Goal: Check status

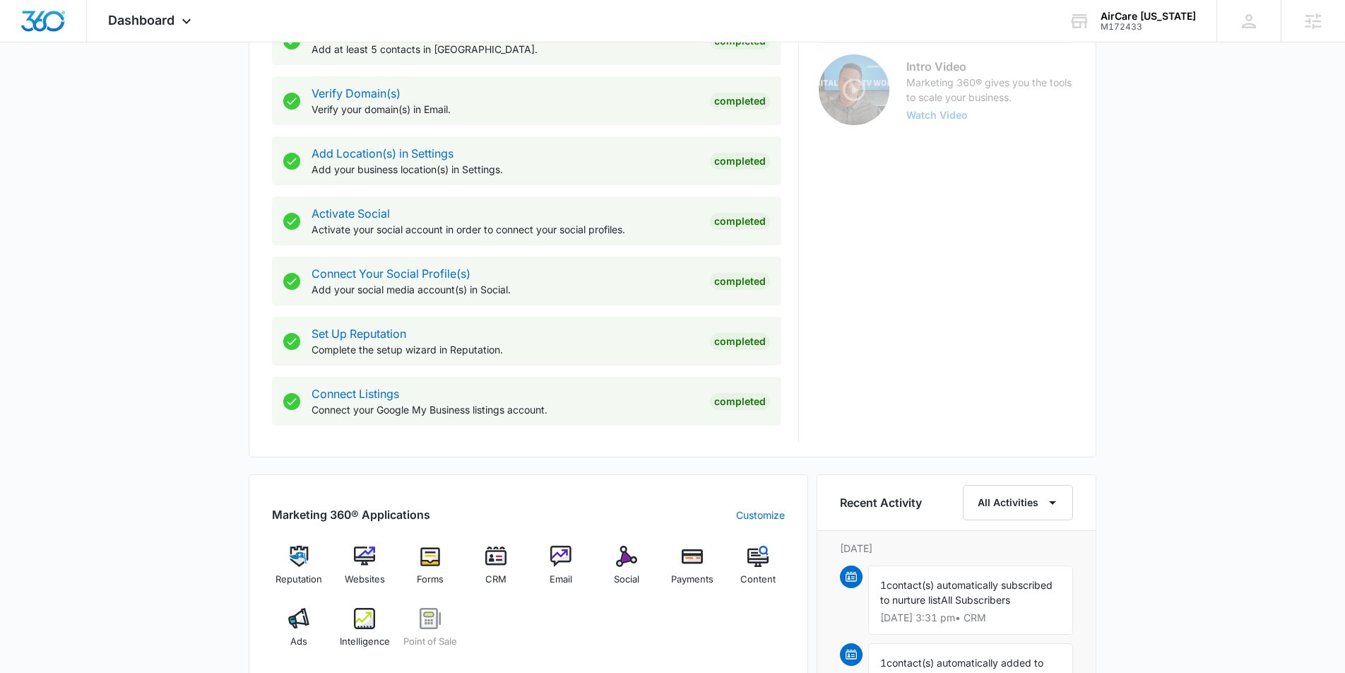
scroll to position [452, 0]
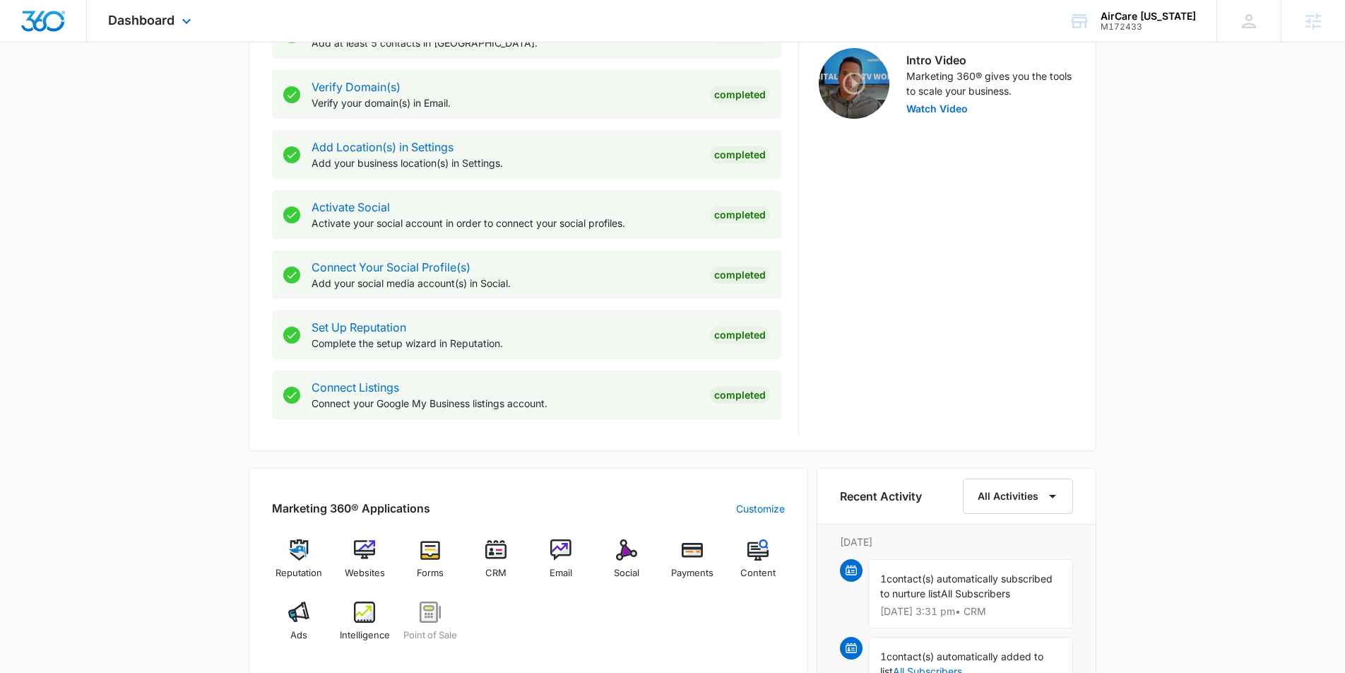
drag, startPoint x: 360, startPoint y: 552, endPoint x: 432, endPoint y: 5, distance: 551.7
click at [0, 0] on div "Dashboard Apps Reputation Websites Forms CRM Email Social Payments POS Content …" at bounding box center [672, 372] width 1345 height 1649
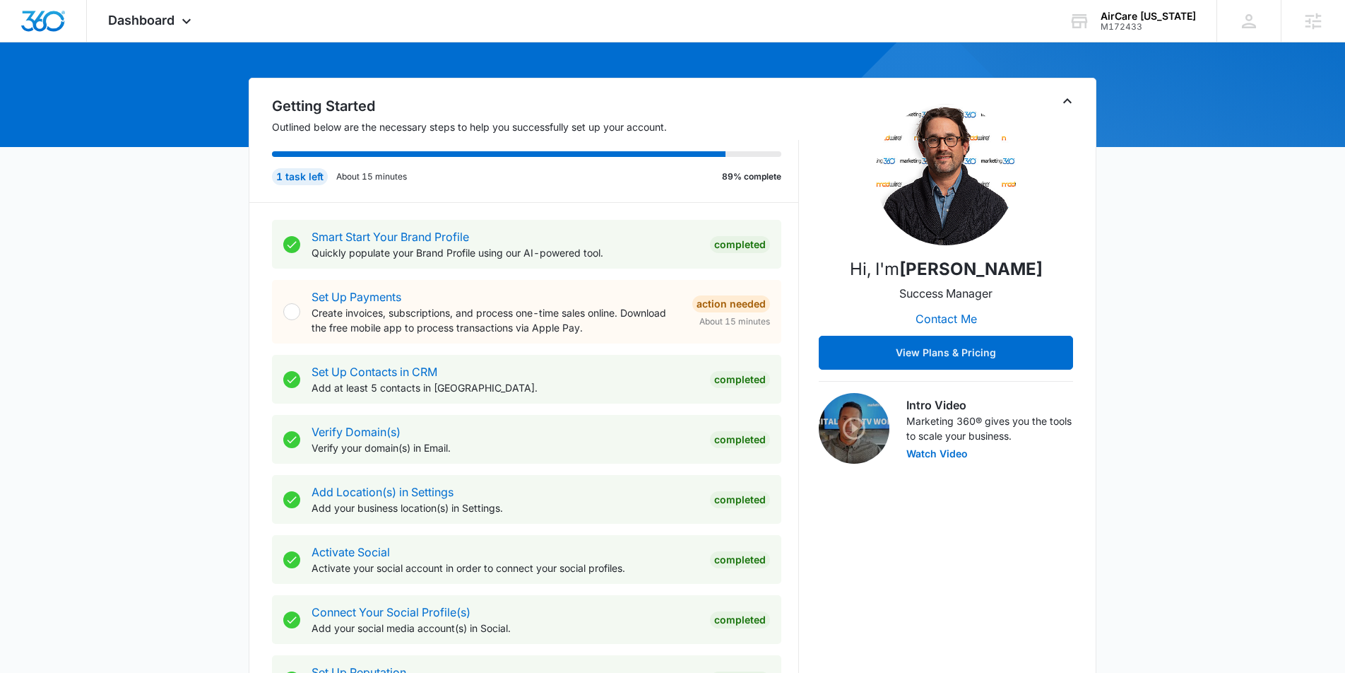
scroll to position [57, 0]
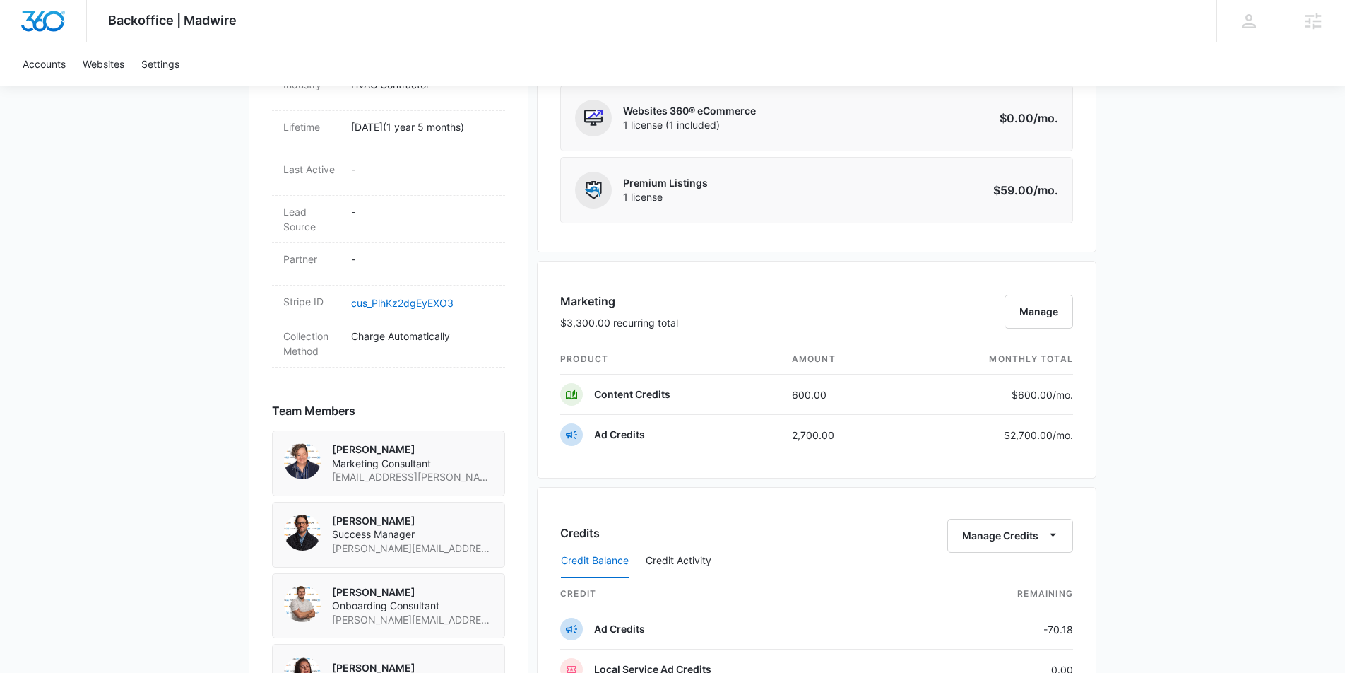
scroll to position [719, 0]
